Goal: Task Accomplishment & Management: Manage account settings

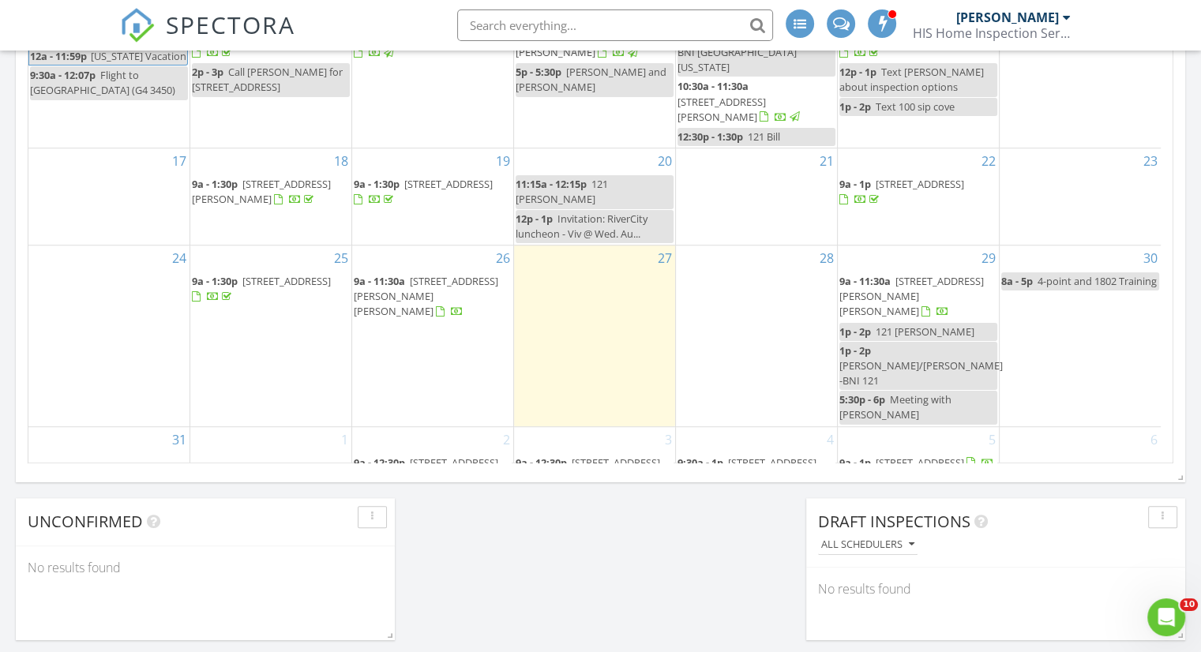
scroll to position [1035, 0]
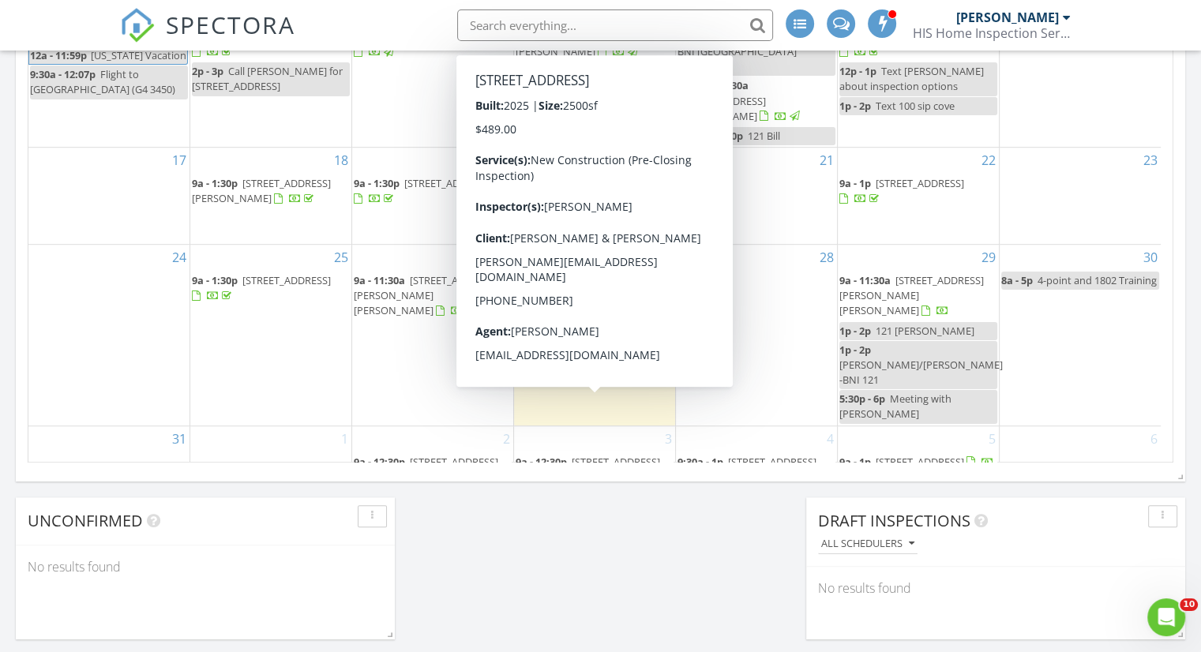
click at [622, 455] on span "499 Blind Oak Cir, St. Augustine 32095" at bounding box center [615, 462] width 88 height 14
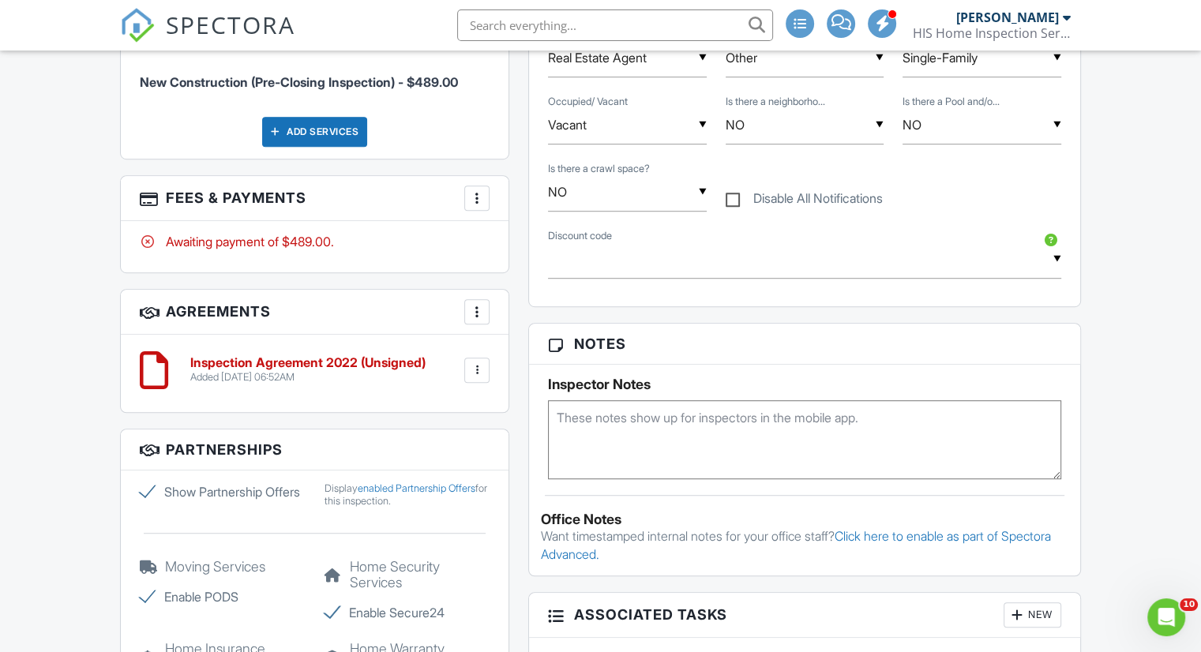
scroll to position [941, 0]
click at [706, 411] on textarea at bounding box center [804, 438] width 513 height 79
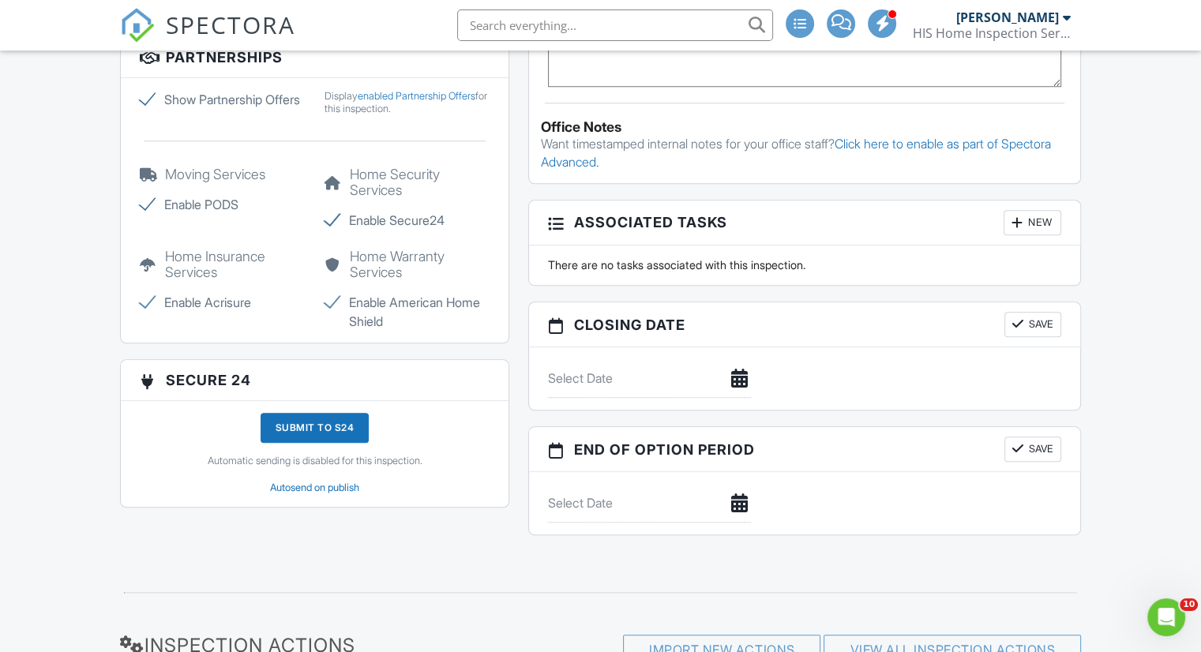
scroll to position [1345, 0]
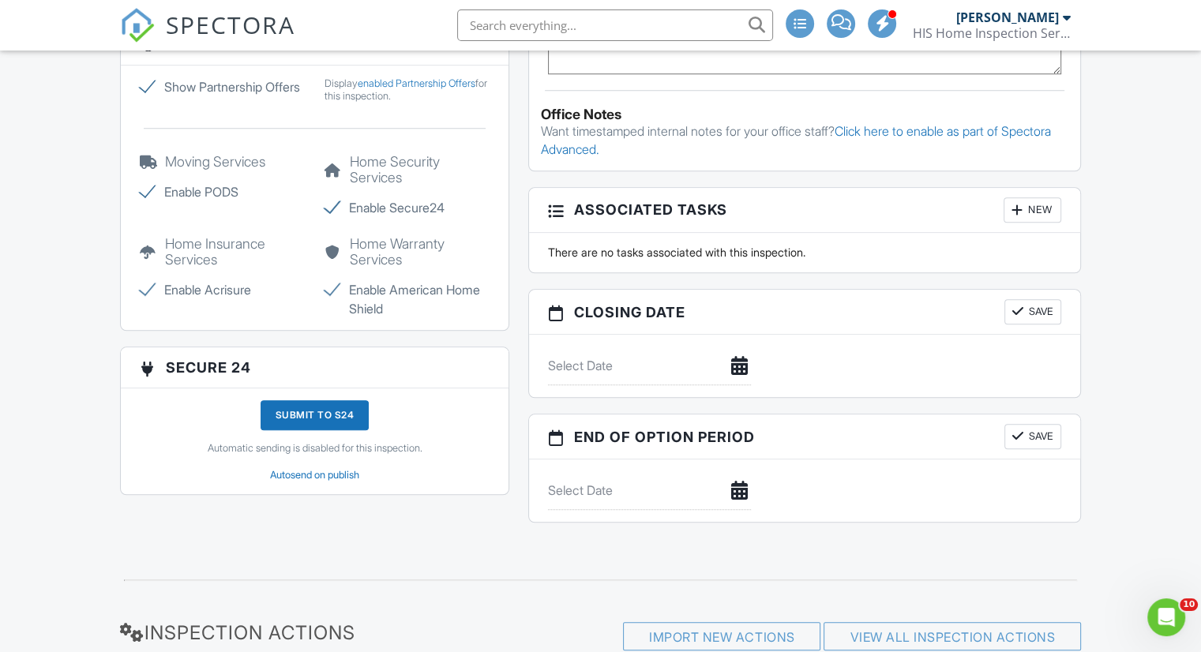
type textarea "check grading issues and landscape"
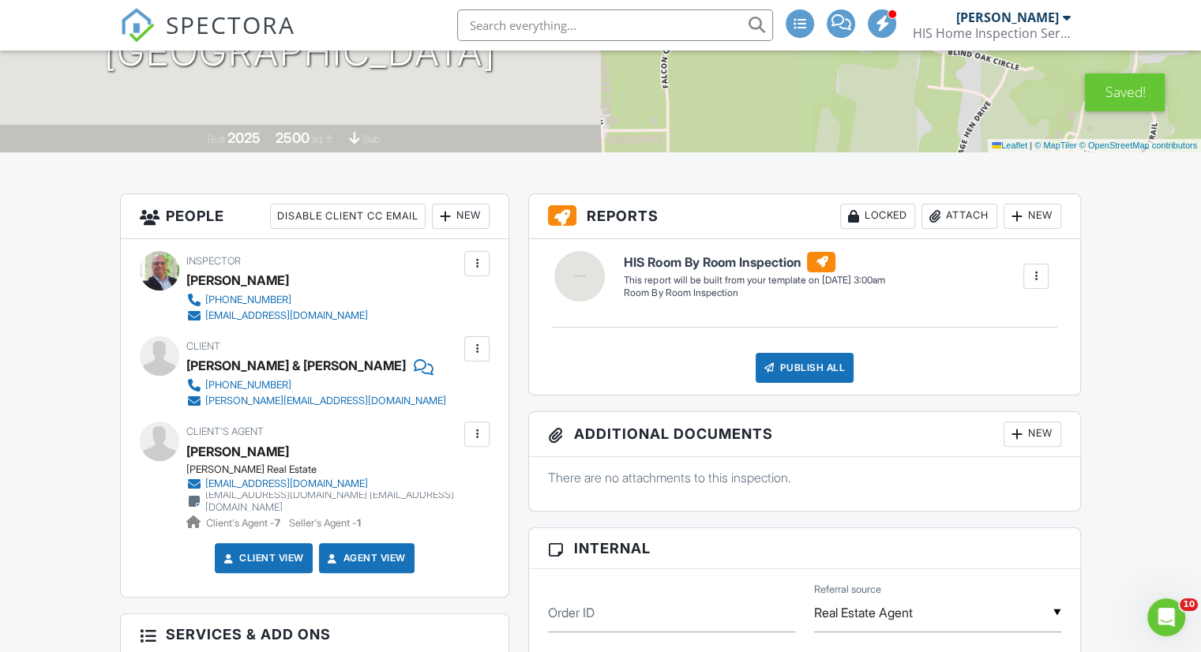
scroll to position [309, 0]
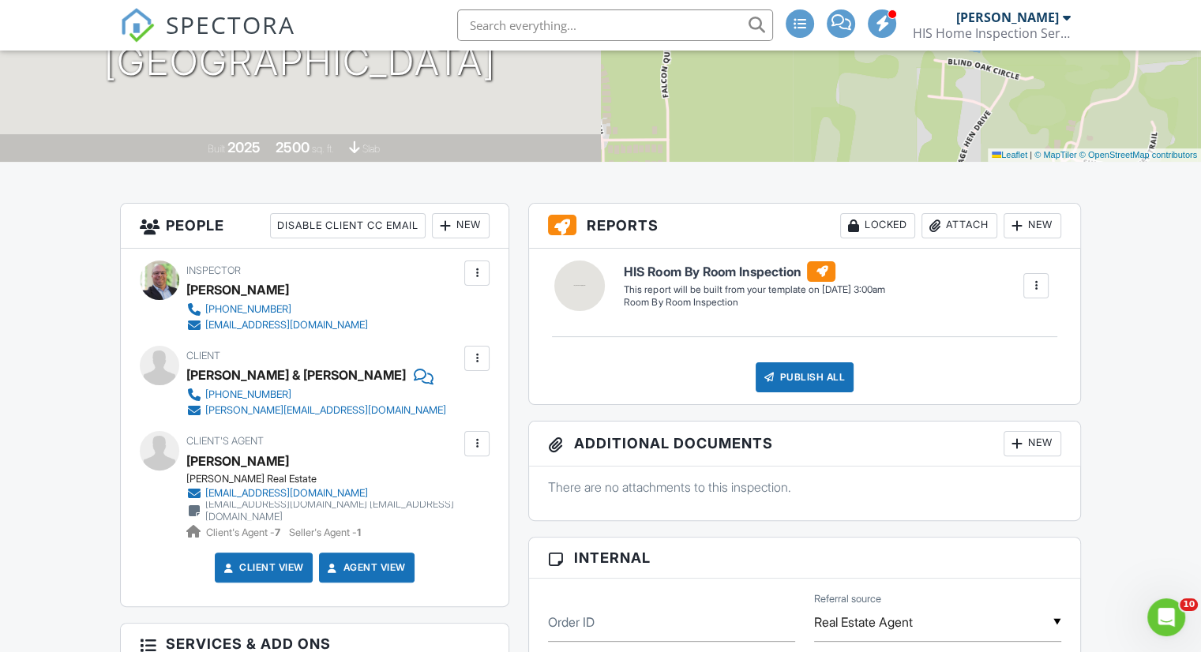
click at [275, 25] on span "SPECTORA" at bounding box center [230, 24] width 129 height 33
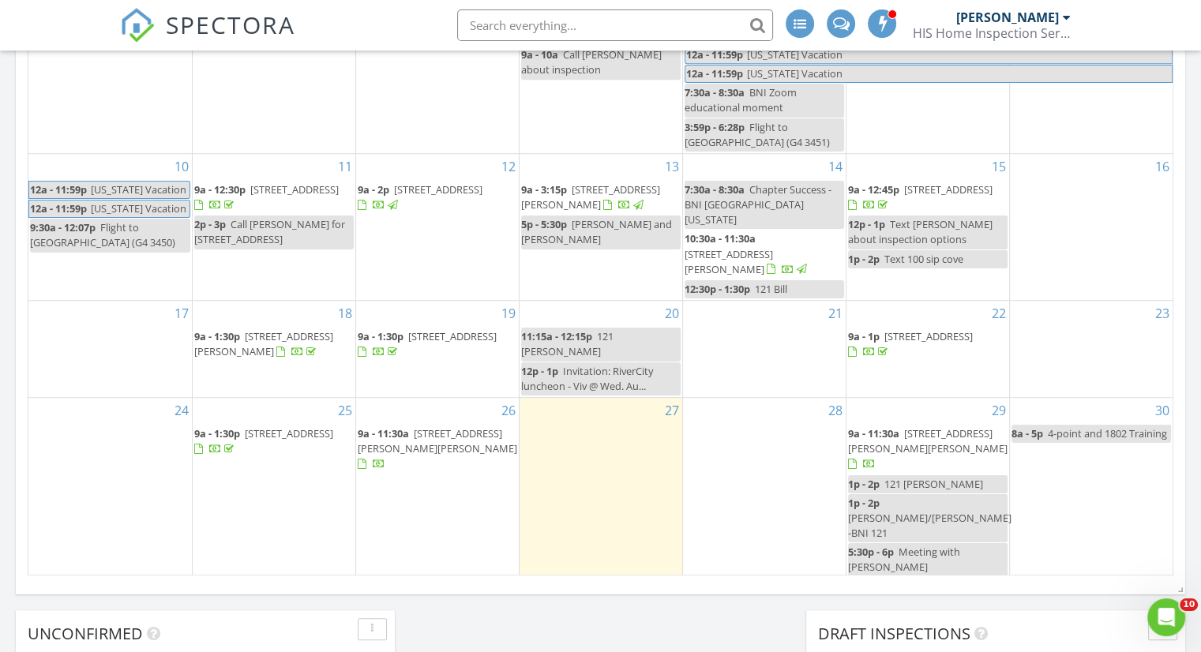
scroll to position [40, 0]
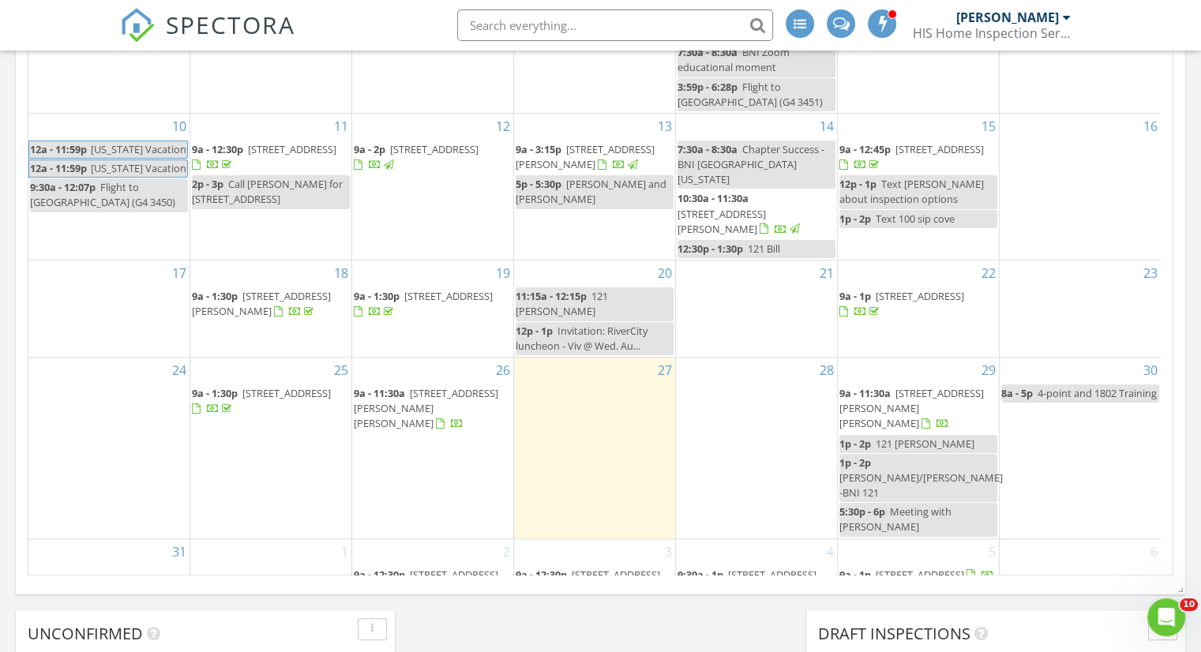
click at [904, 568] on span "6299 Mare ave, Jacksonville 32219" at bounding box center [919, 575] width 88 height 14
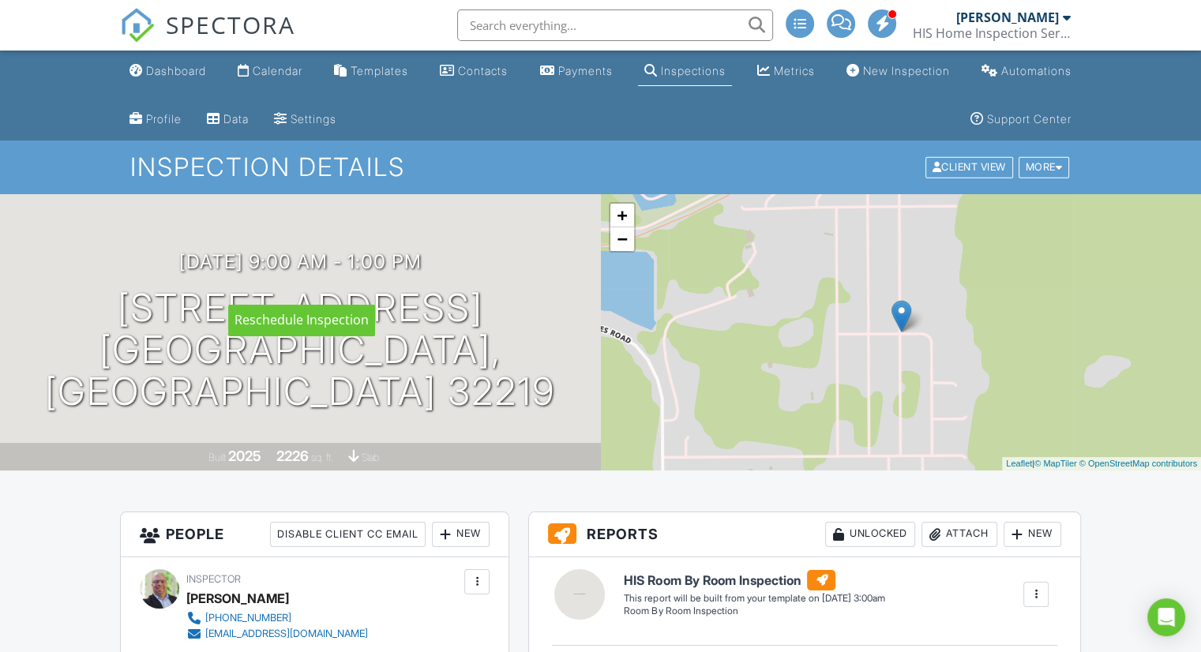
click at [0, 0] on div at bounding box center [0, 0] width 0 height 0
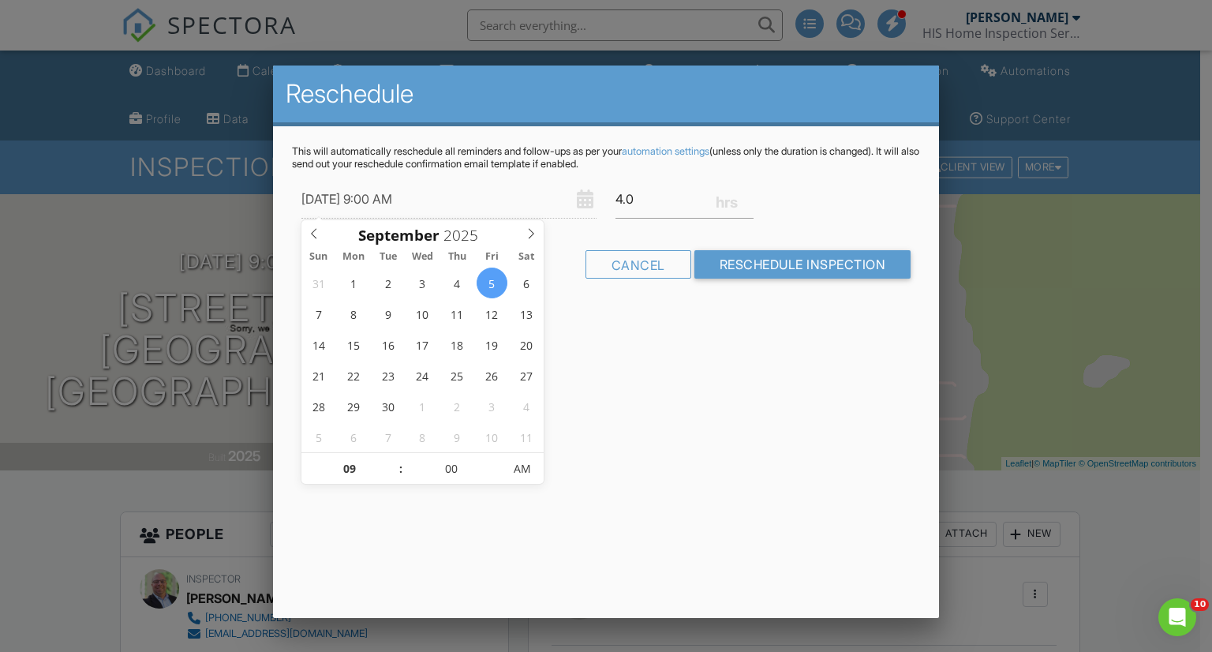
type input "09/05/2025 10:00 AM"
type input "10"
click at [394, 459] on span at bounding box center [393, 461] width 11 height 16
type input "09/05/2025 11:00 AM"
type input "11"
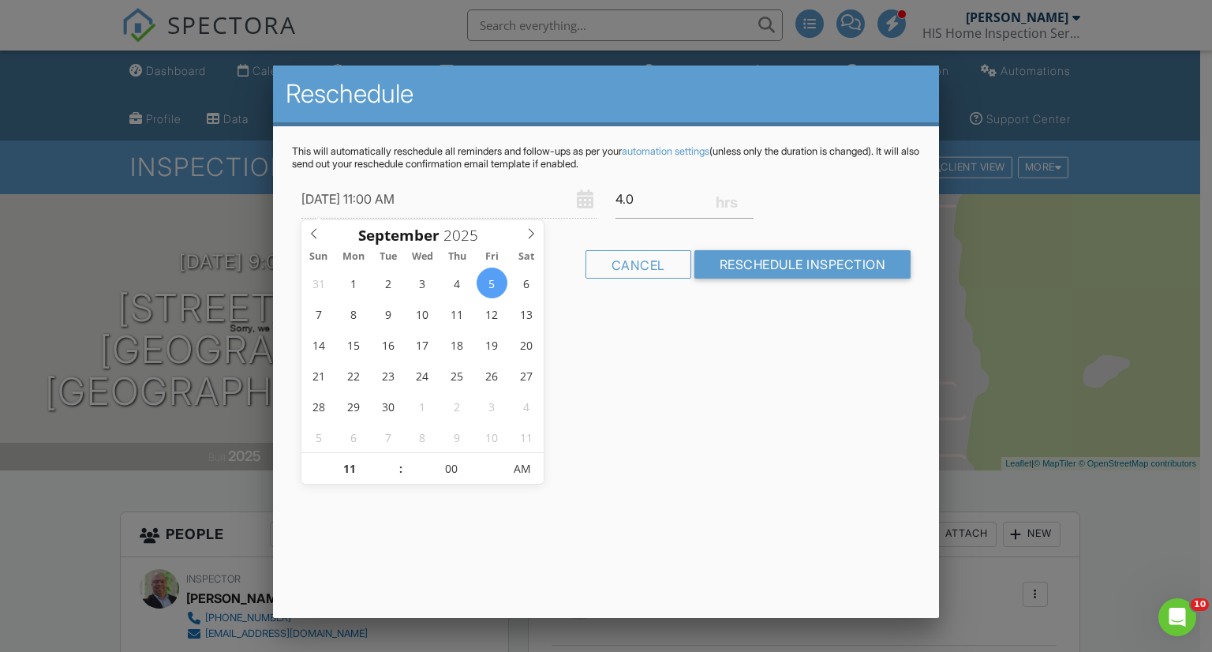
click at [394, 459] on span at bounding box center [393, 461] width 11 height 16
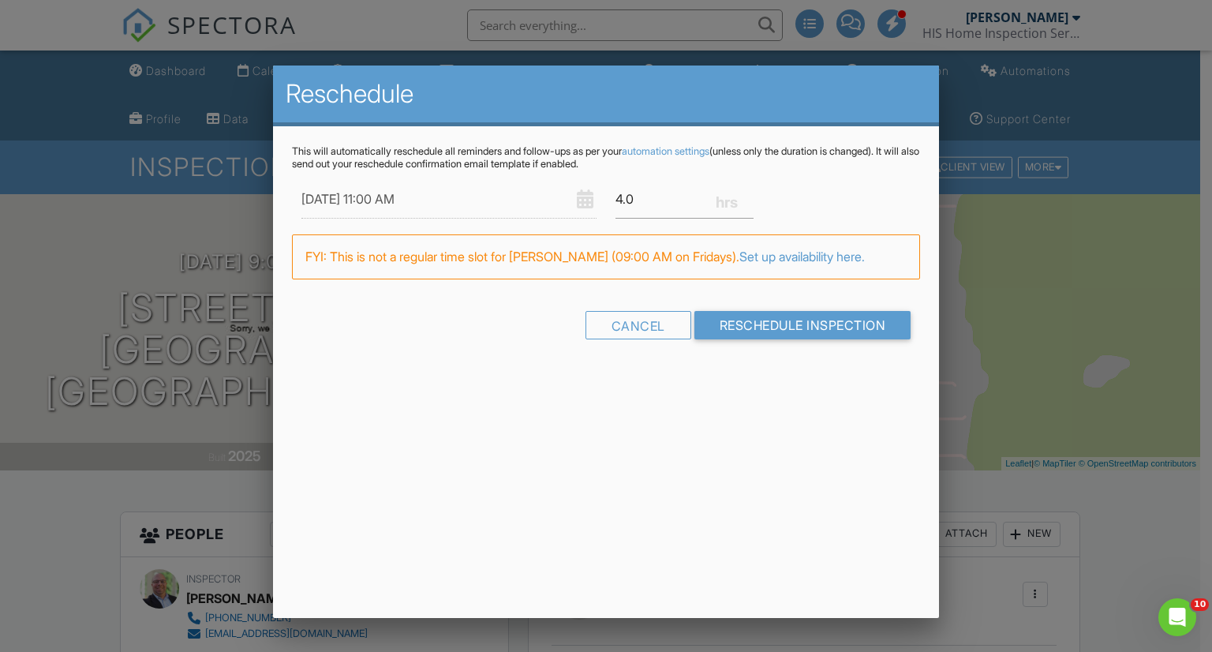
click at [602, 418] on div "Reschedule This will automatically reschedule all reminders and follow-ups as p…" at bounding box center [606, 342] width 667 height 553
click at [770, 339] on input "Reschedule Inspection" at bounding box center [803, 325] width 217 height 28
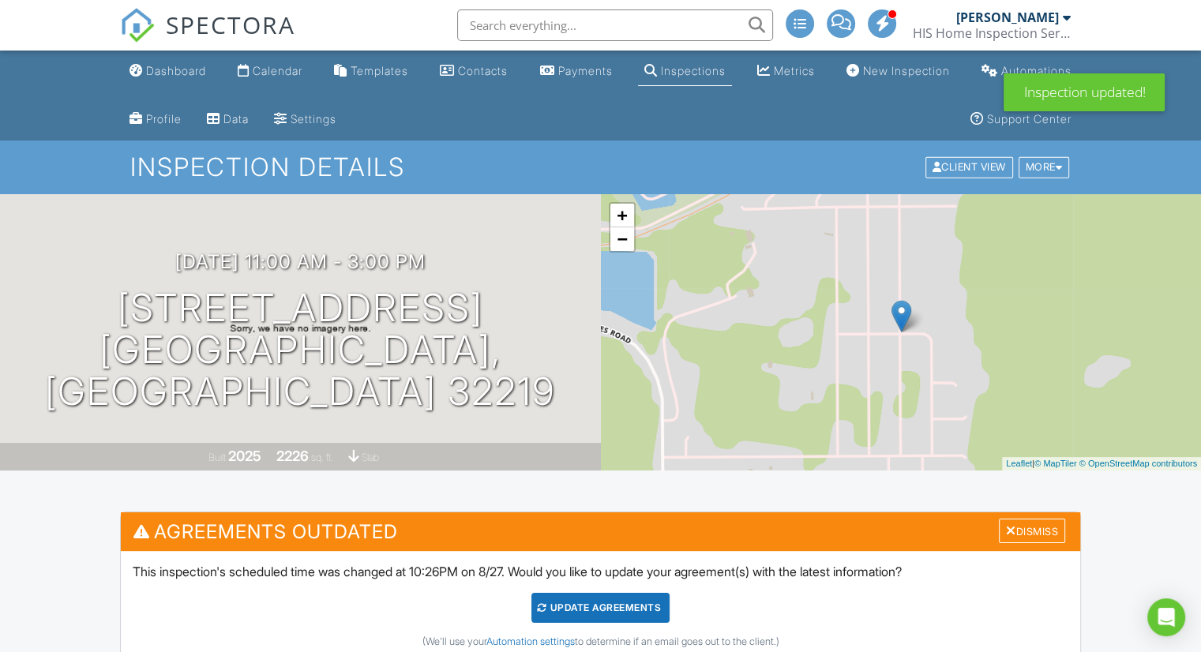
click at [585, 601] on div "Update Agreements" at bounding box center [600, 608] width 138 height 30
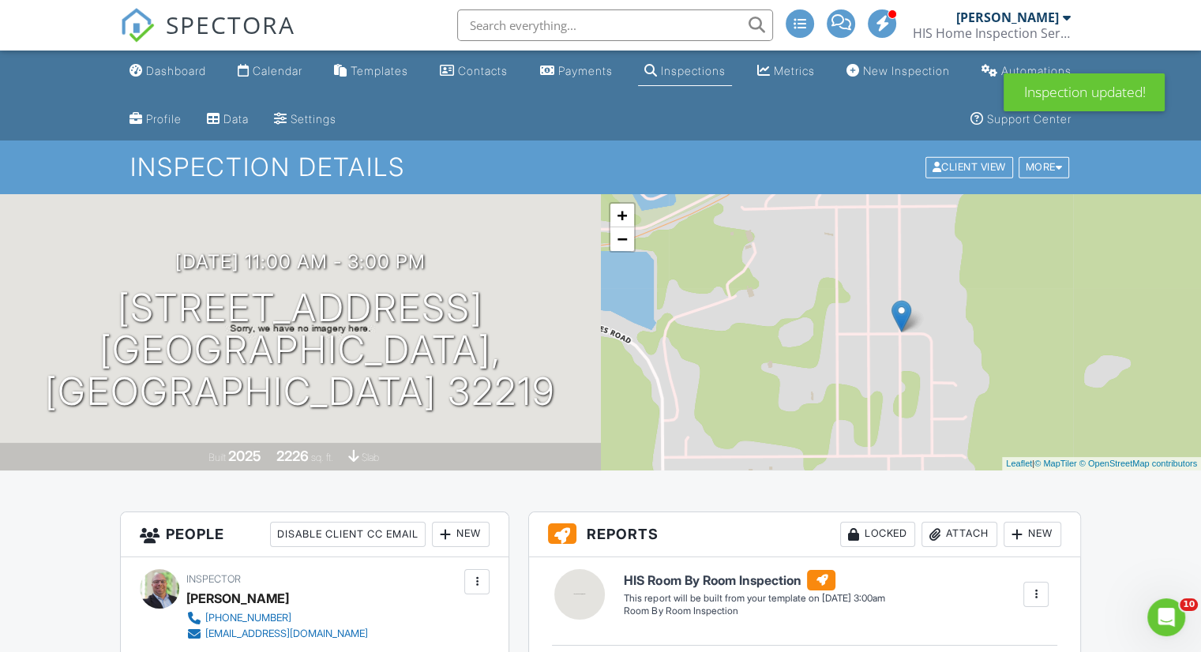
click at [268, 22] on span "SPECTORA" at bounding box center [230, 24] width 129 height 33
